Goal: Find specific page/section: Find specific page/section

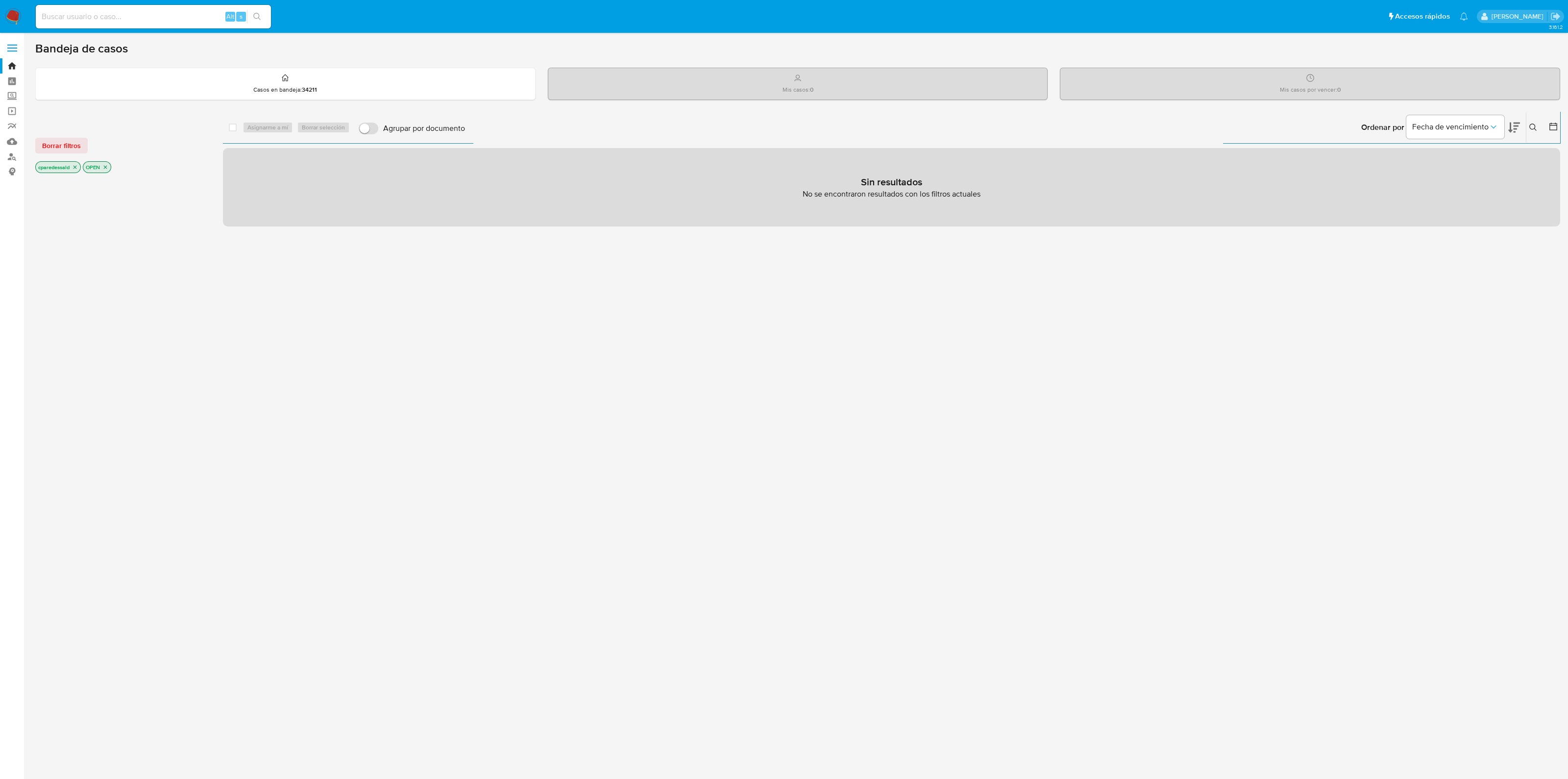
click at [120, 13] on input at bounding box center [153, 17] width 235 height 13
paste input "2029103458"
type input "2029103458"
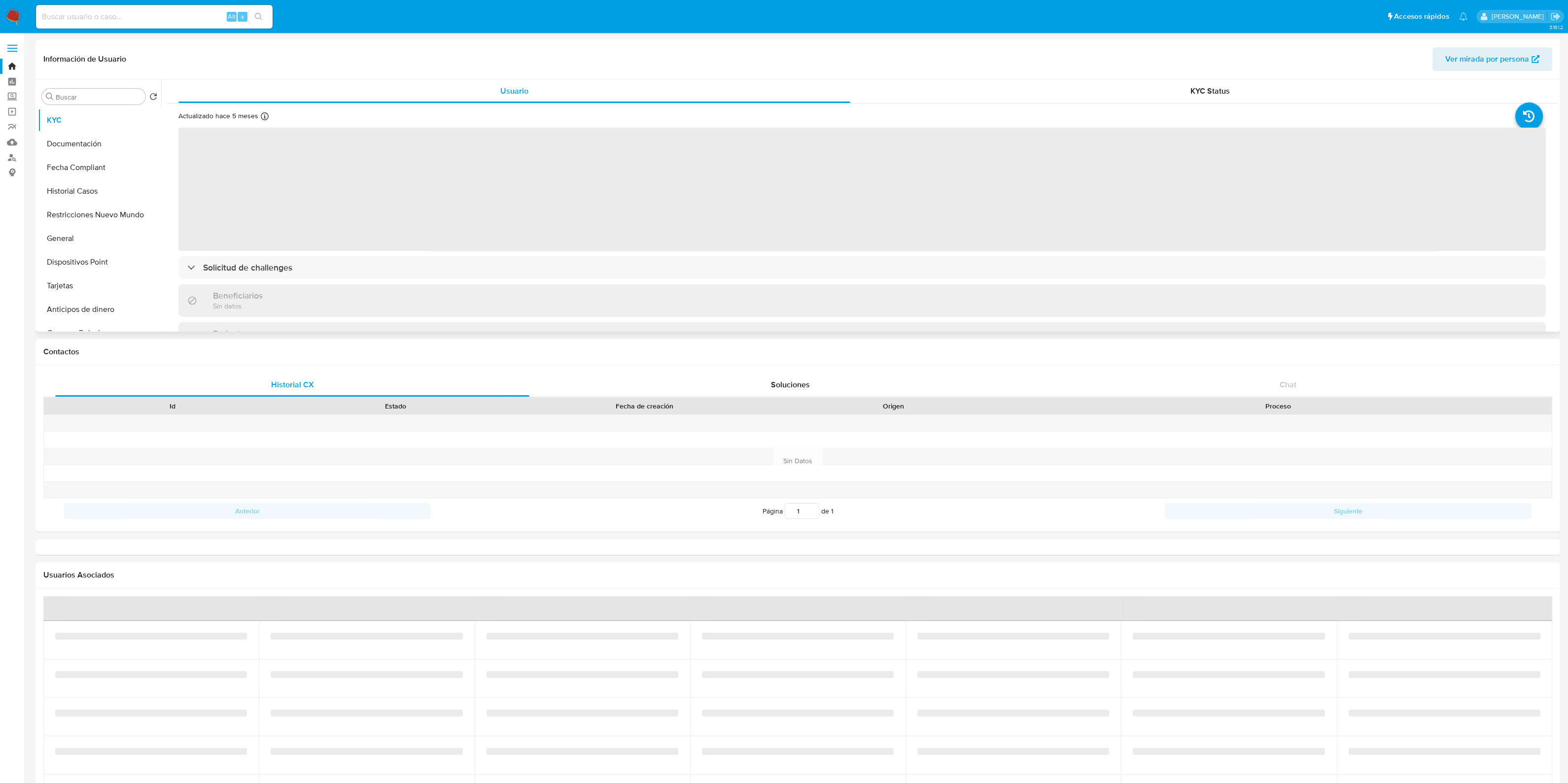
select select "10"
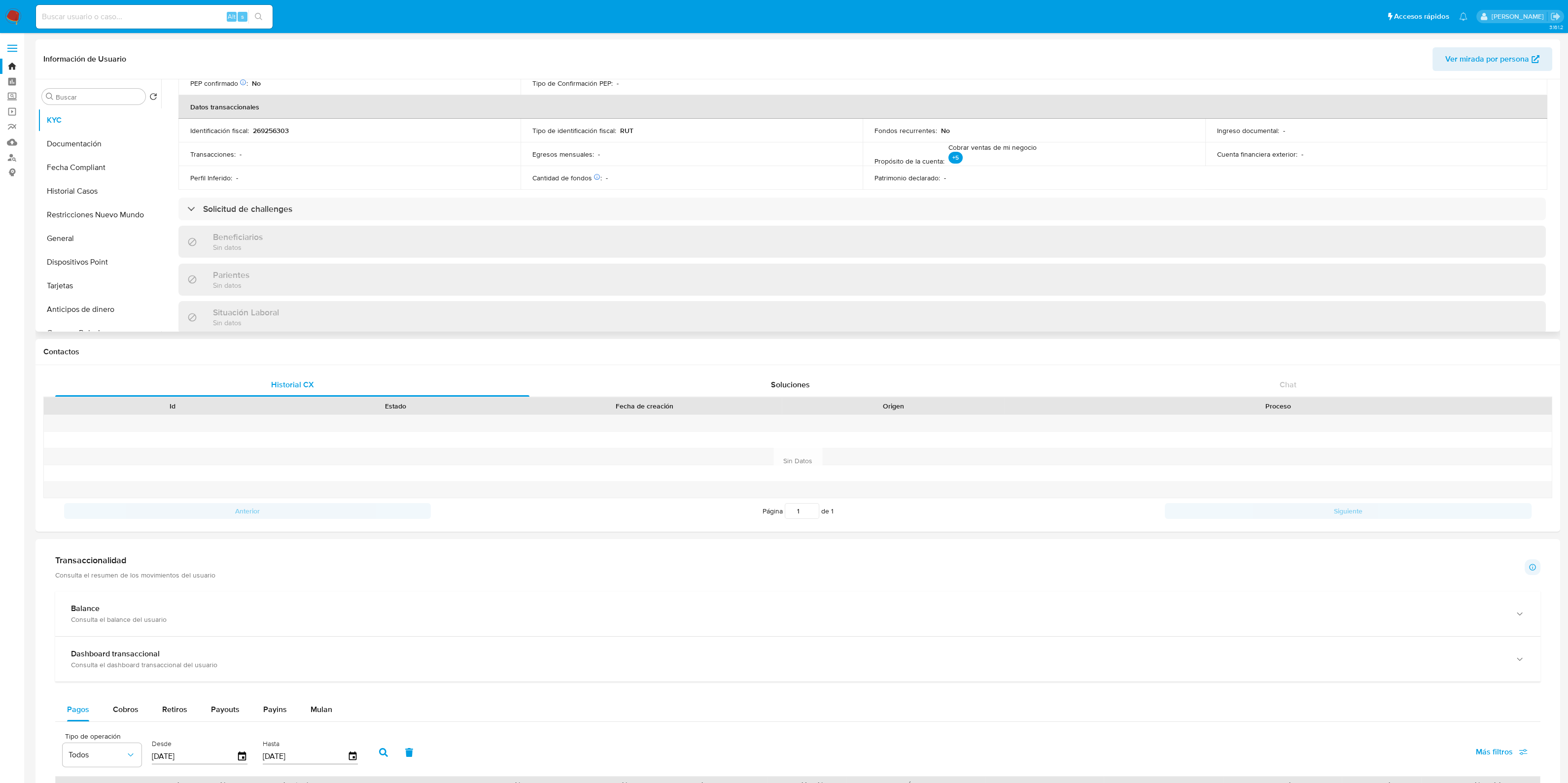
scroll to position [308, 0]
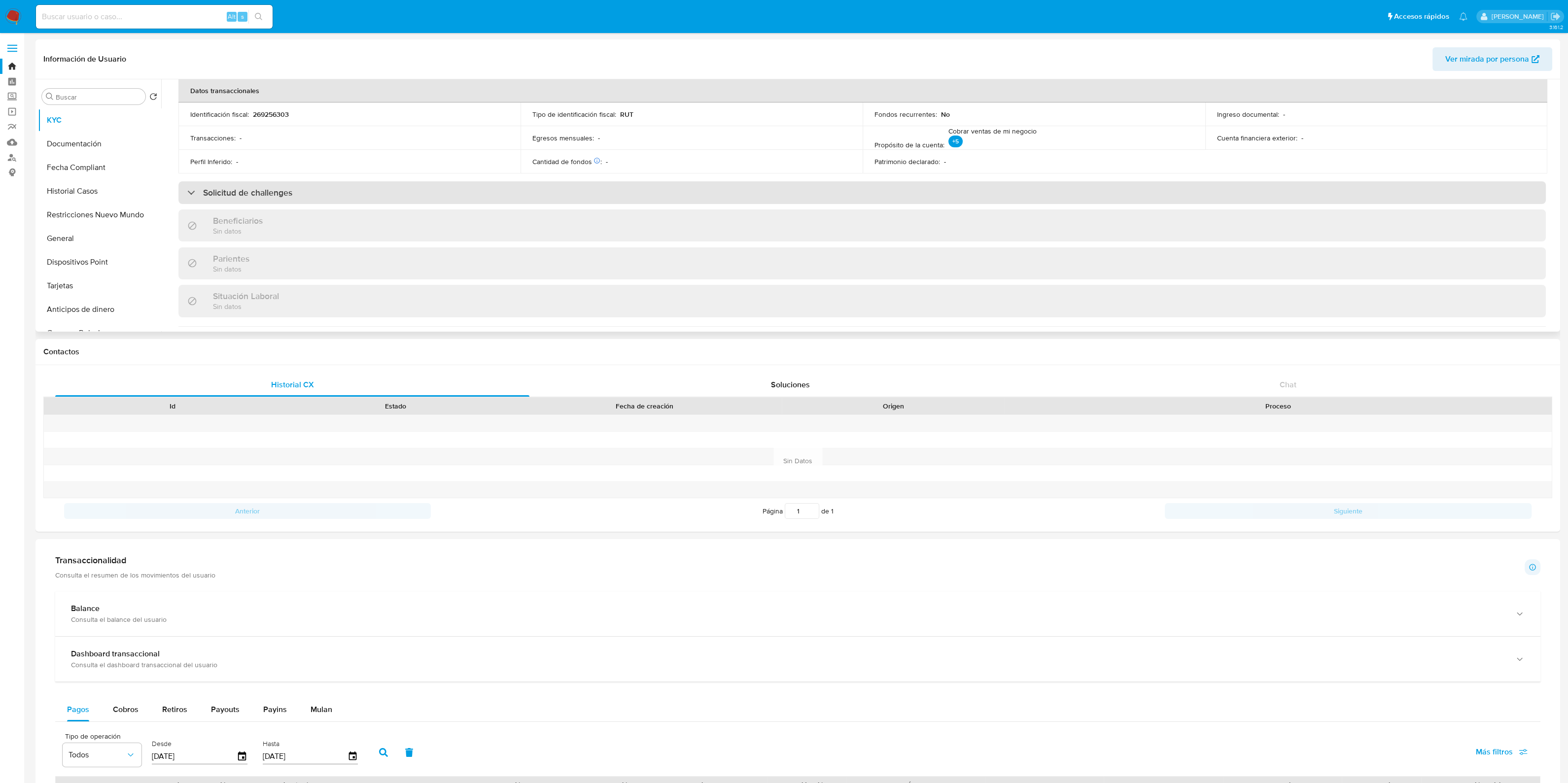
click at [461, 198] on div "Solicitud de challenges" at bounding box center [862, 193] width 1367 height 22
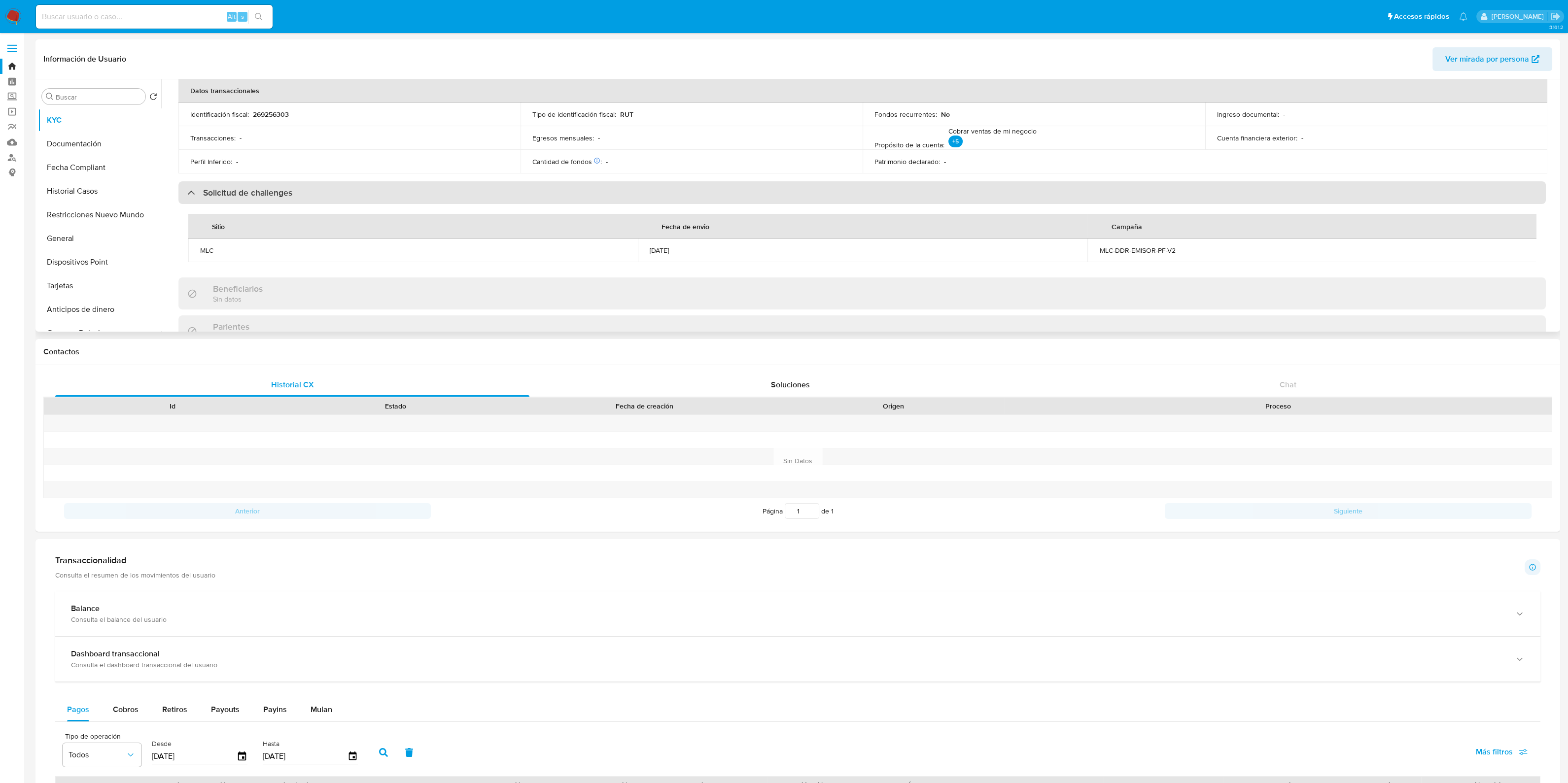
click at [460, 198] on div "Solicitud de challenges" at bounding box center [862, 193] width 1367 height 22
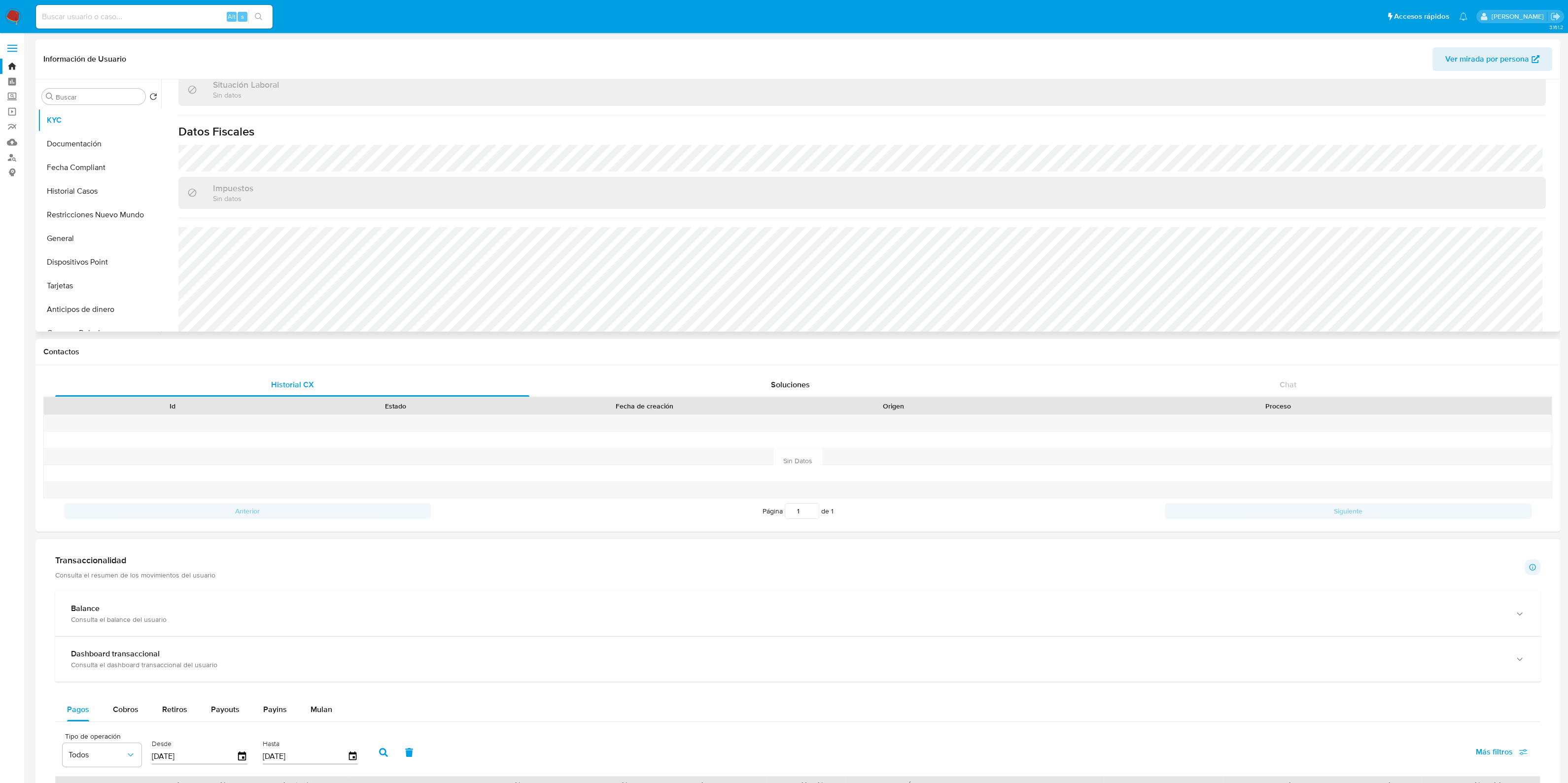
scroll to position [534, 0]
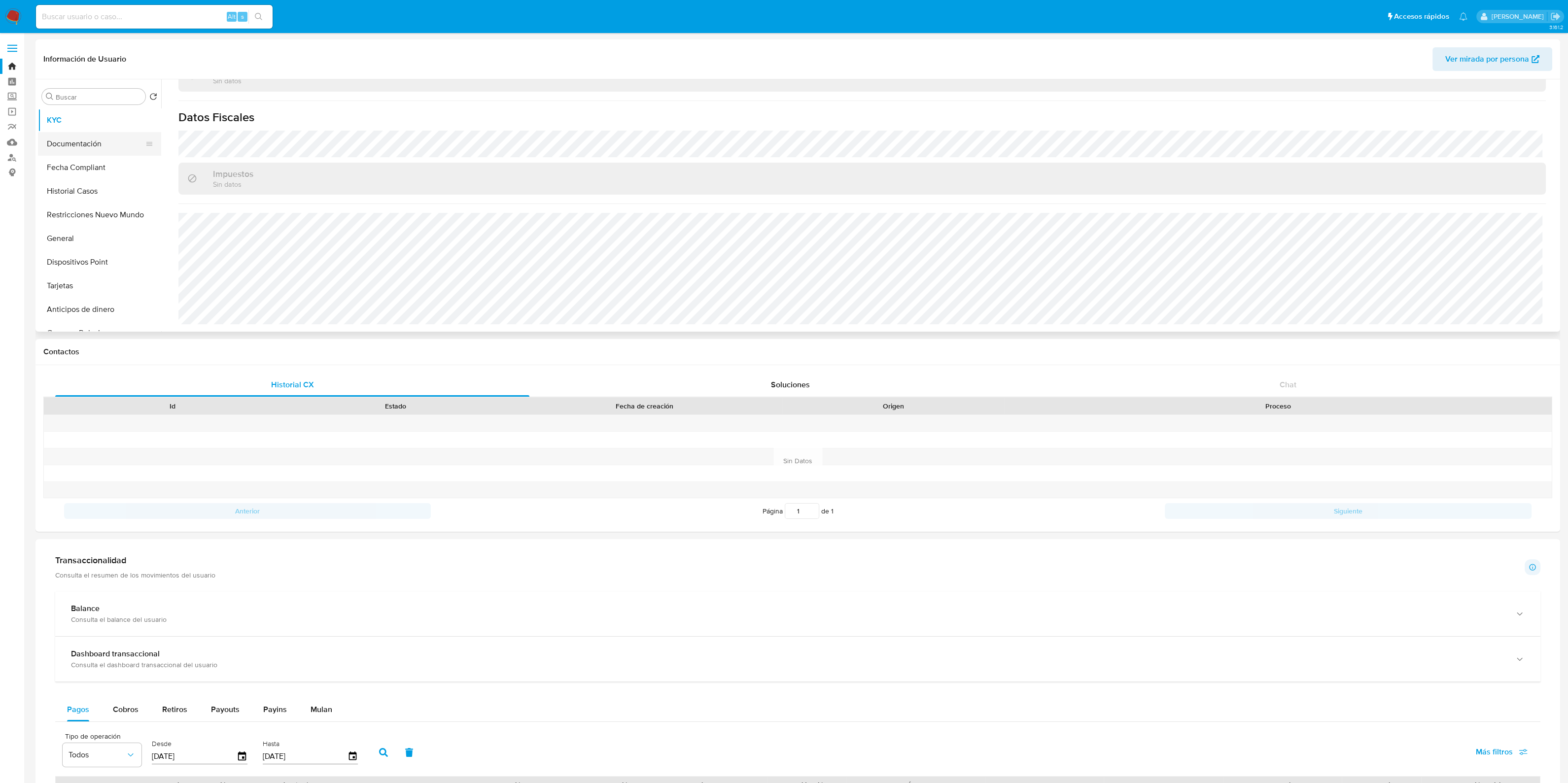
click at [54, 147] on button "Documentación" at bounding box center [95, 144] width 115 height 24
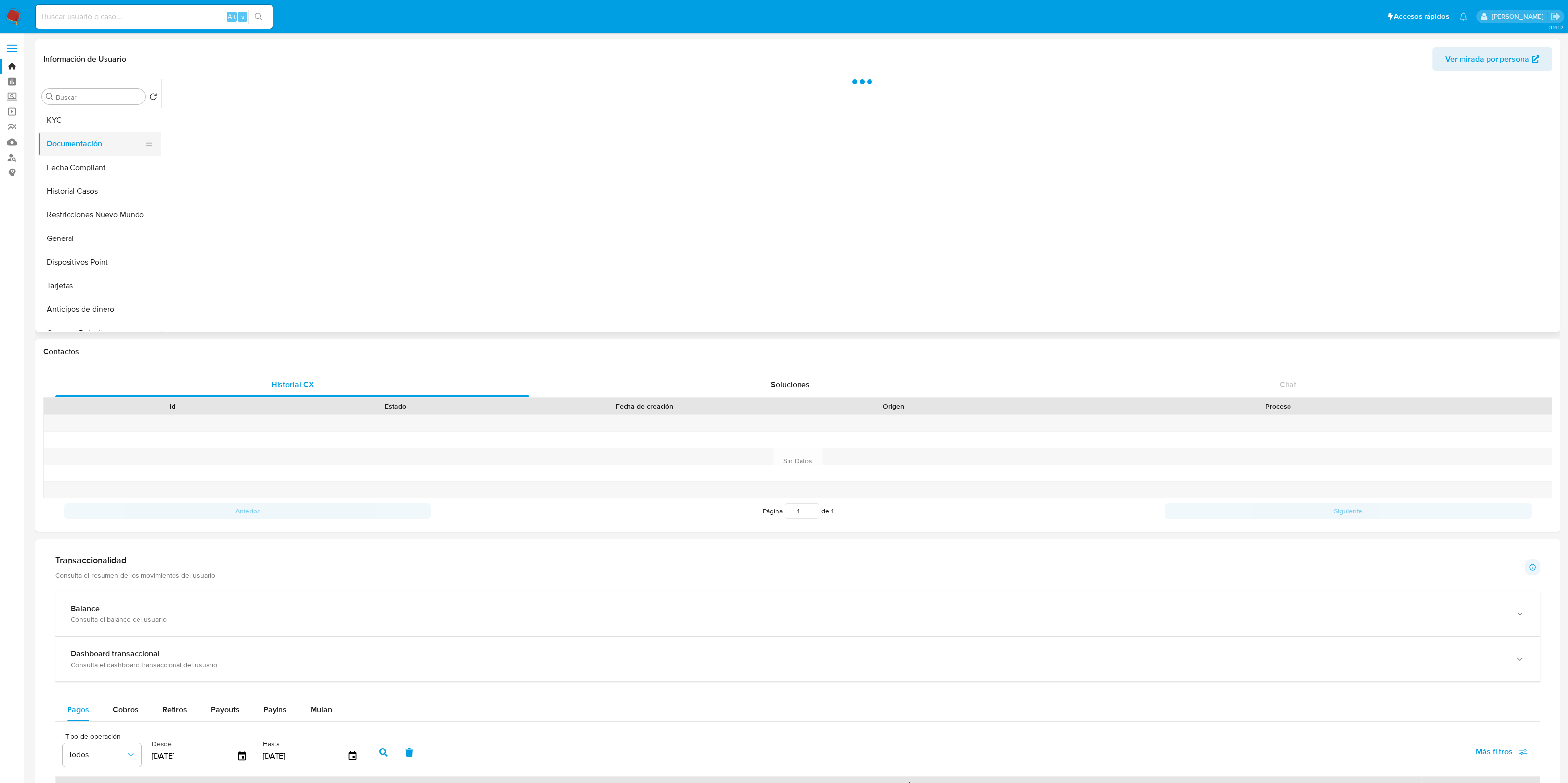
scroll to position [0, 0]
click at [309, 139] on button "Prueba de vida" at bounding box center [332, 128] width 332 height 25
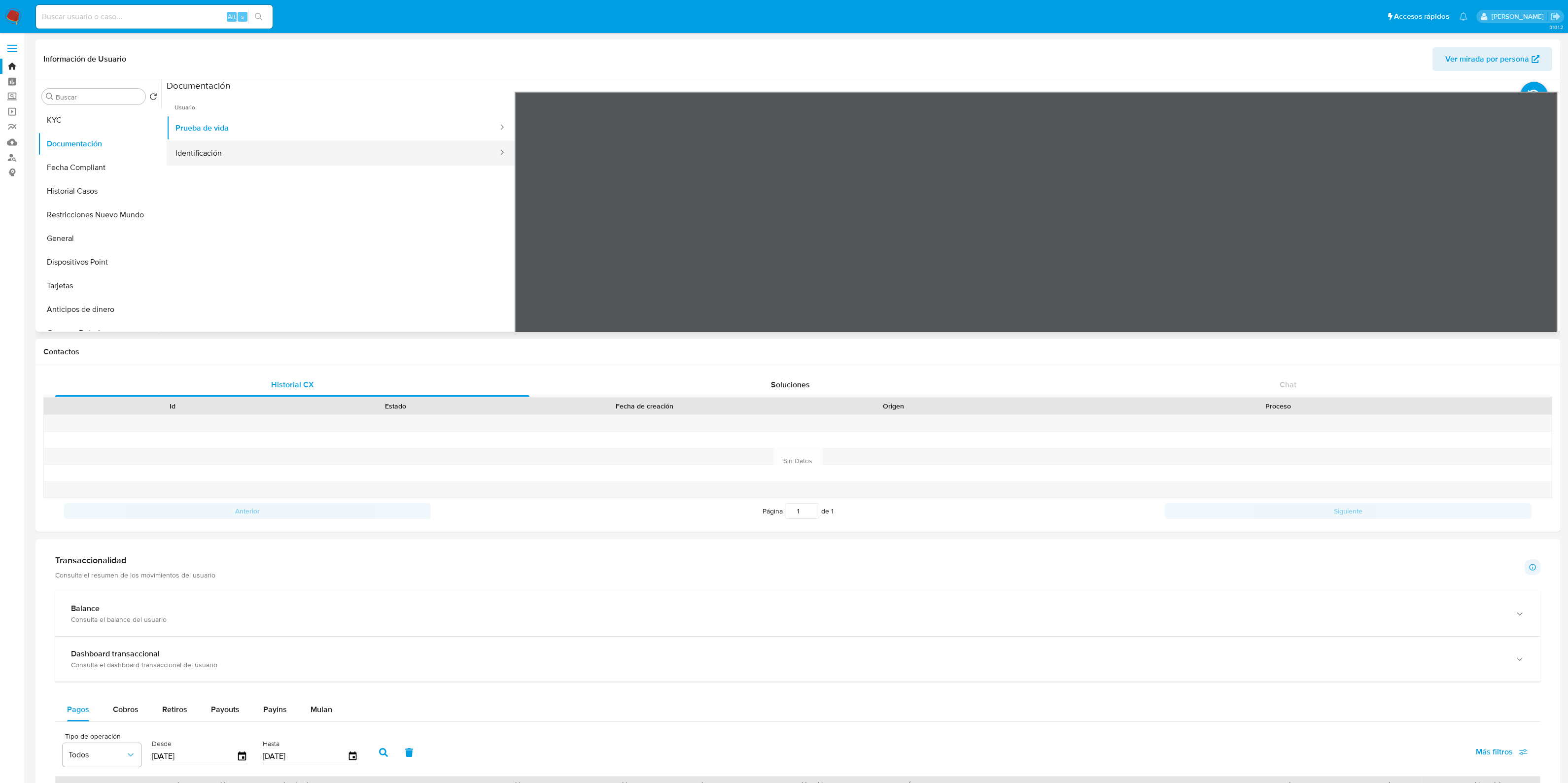
click at [337, 147] on button "Identificación" at bounding box center [332, 153] width 332 height 25
click at [96, 134] on button "Documentación" at bounding box center [95, 144] width 115 height 24
click at [90, 120] on button "KYC" at bounding box center [95, 120] width 115 height 24
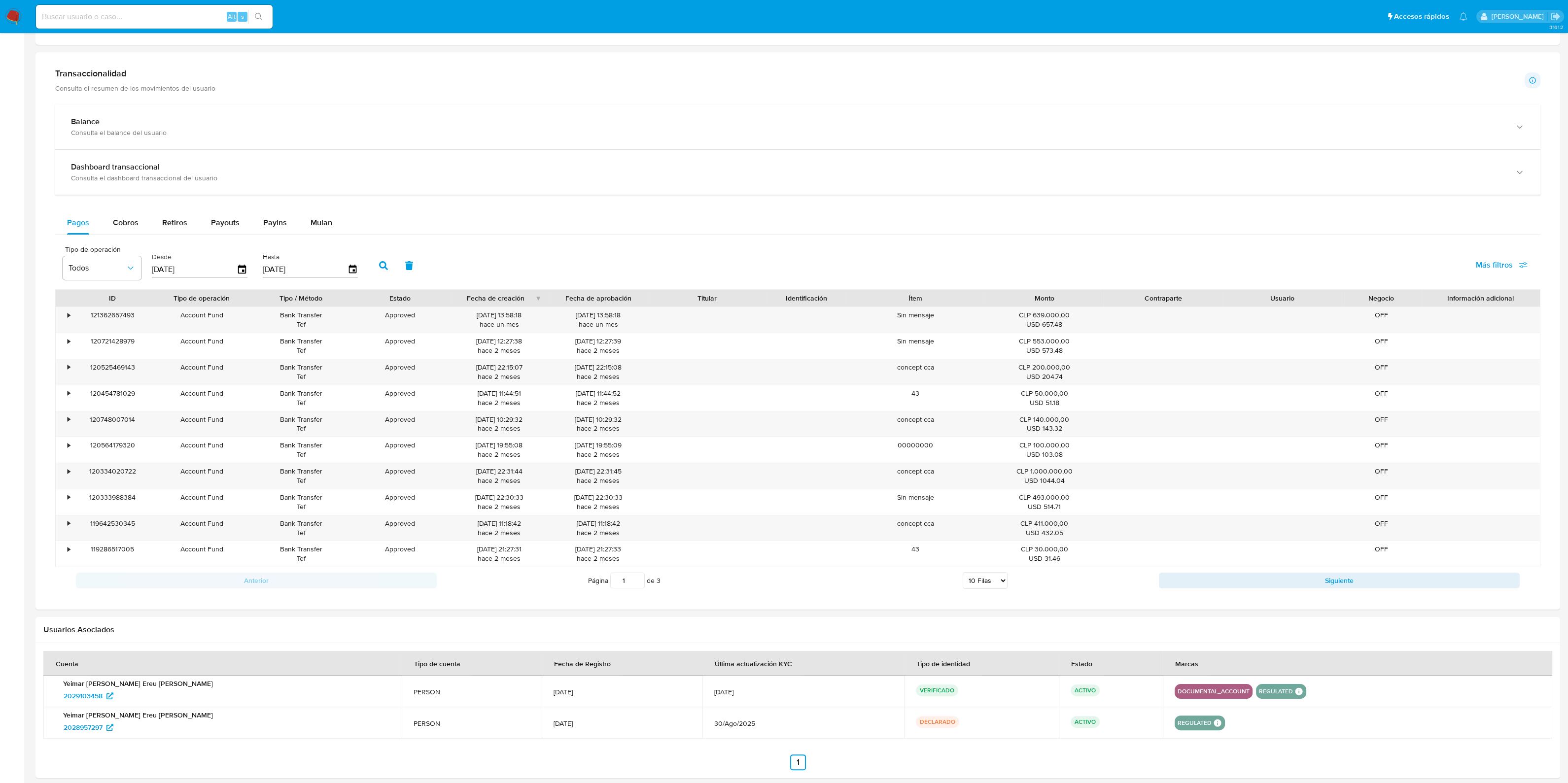
scroll to position [370, 0]
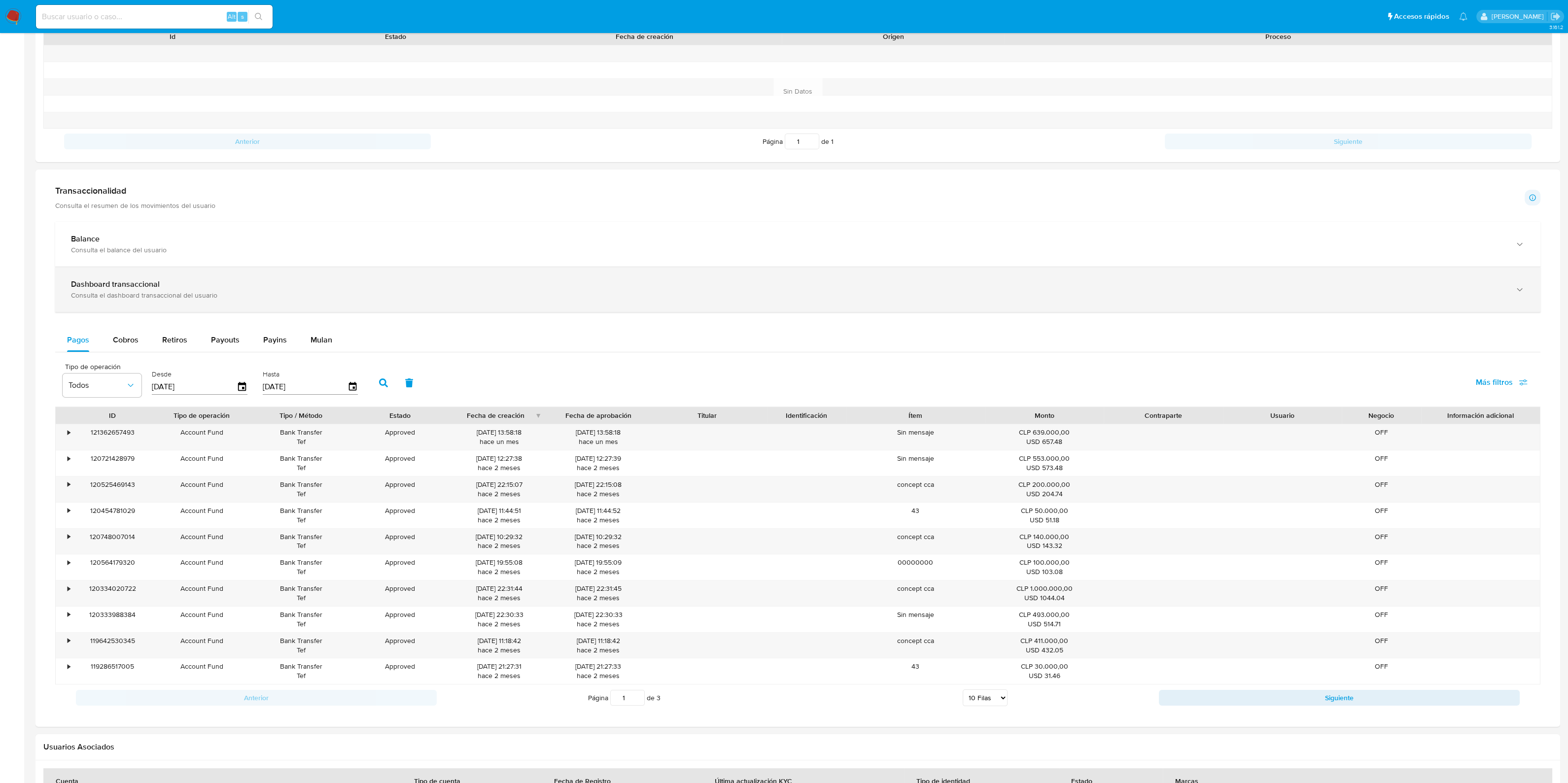
click at [274, 280] on div "Dashboard transaccional" at bounding box center [788, 284] width 1434 height 10
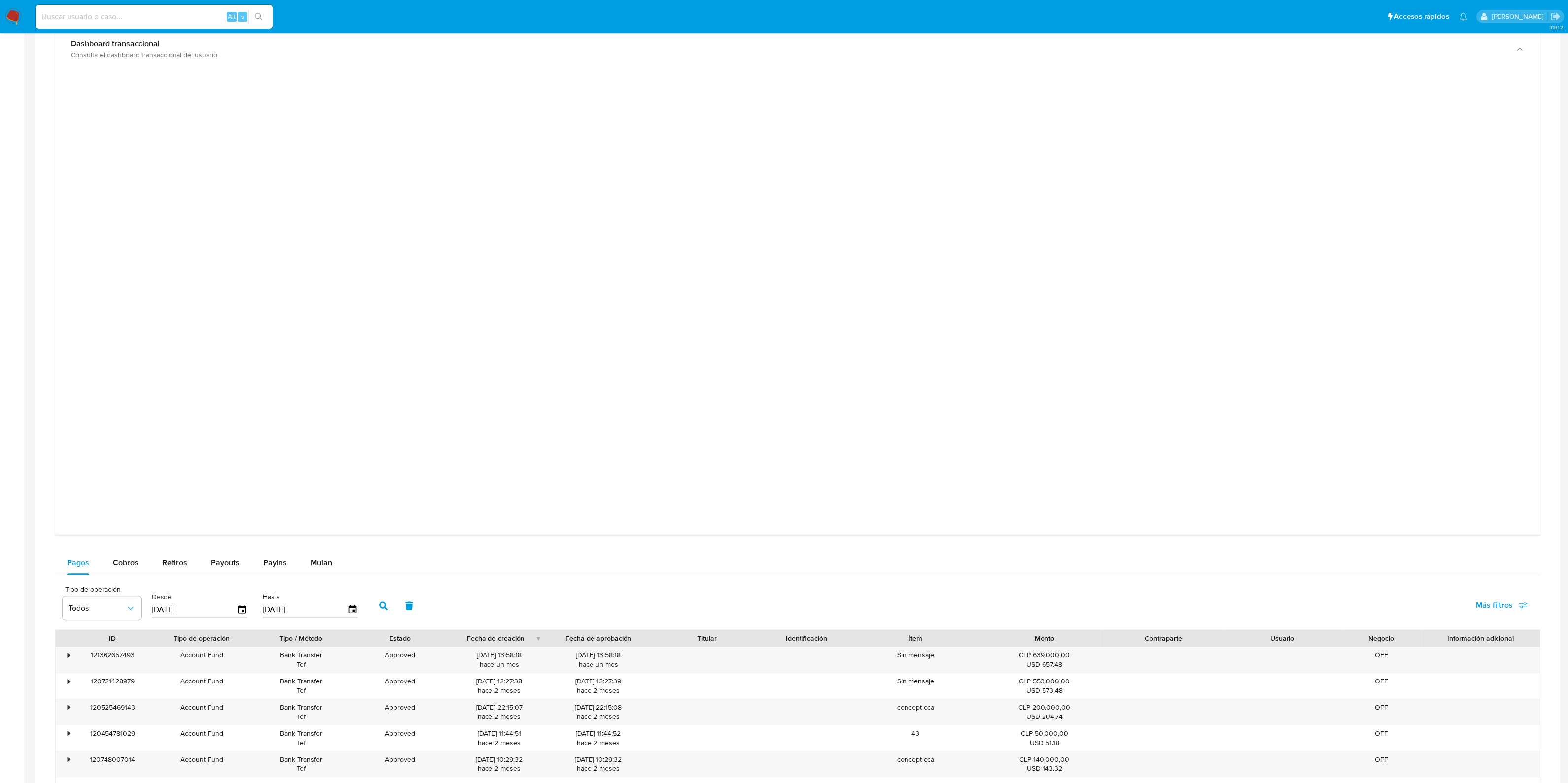
scroll to position [554, 0]
